Goal: Transaction & Acquisition: Purchase product/service

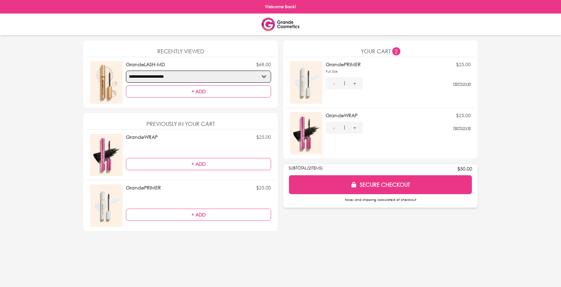
click at [203, 161] on button "+ ADD" at bounding box center [198, 164] width 145 height 12
click at [200, 215] on button "+ ADD" at bounding box center [198, 215] width 145 height 12
click at [335, 128] on button "-" at bounding box center [334, 128] width 16 height 12
click at [334, 82] on button "-" at bounding box center [334, 83] width 16 height 12
click at [387, 183] on button "SECURE CHECKOUT" at bounding box center [381, 185] width 184 height 20
